Goal: Task Accomplishment & Management: Manage account settings

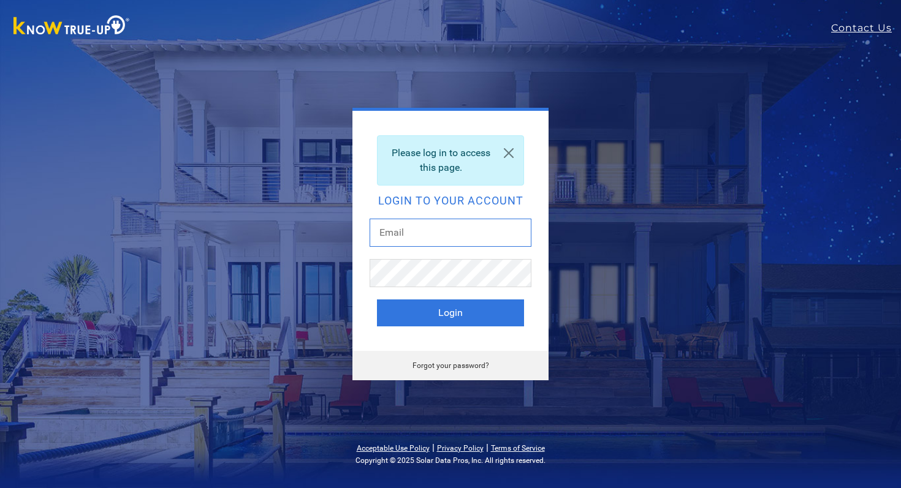
click at [404, 240] on input "text" at bounding box center [451, 233] width 162 height 28
type input "[EMAIL_ADDRESS][DOMAIN_NAME]"
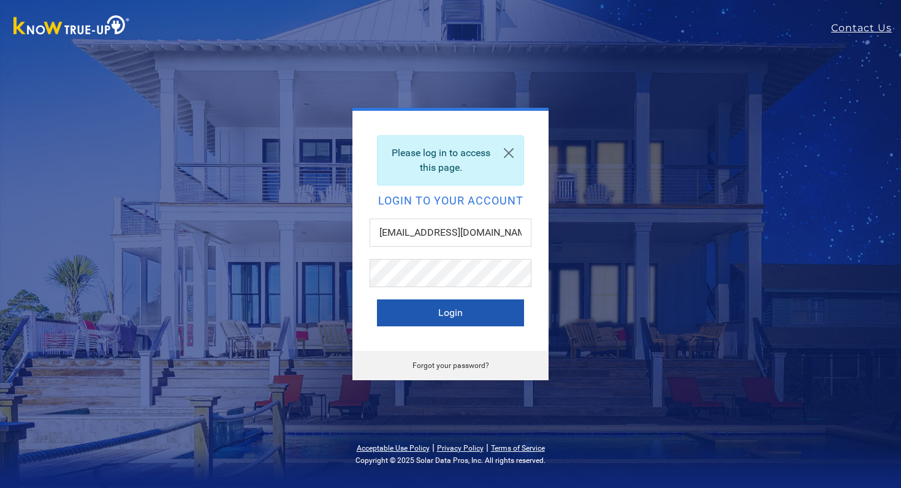
click at [438, 312] on button "Login" at bounding box center [450, 313] width 147 height 27
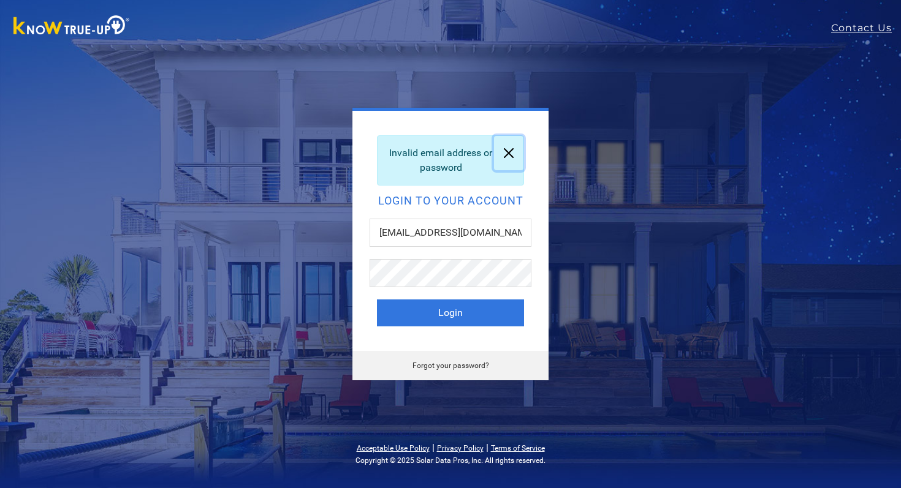
click at [506, 156] on link at bounding box center [508, 153] width 29 height 34
